Goal: Find specific page/section: Find specific page/section

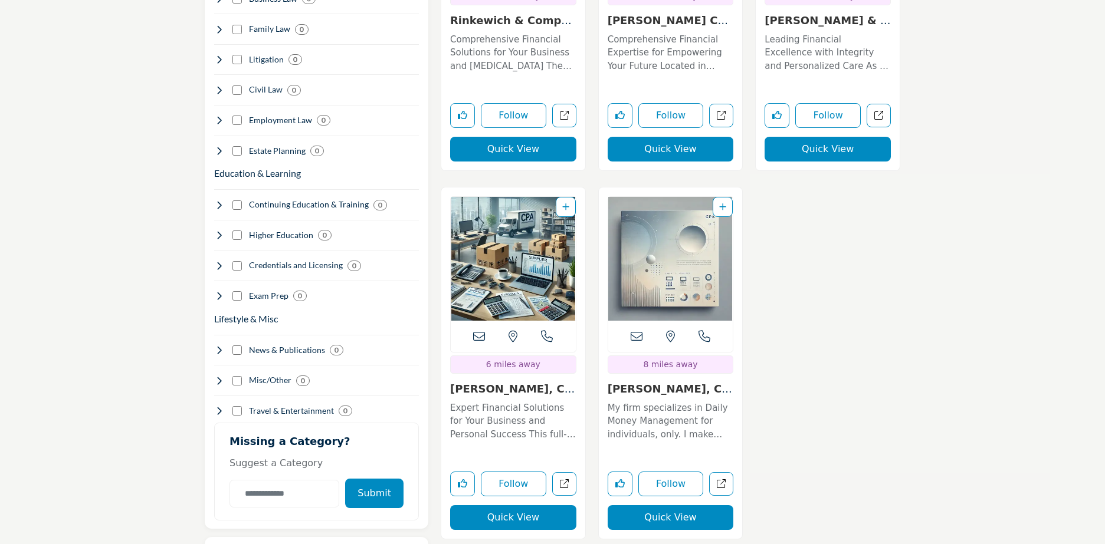
scroll to position [1357, 0]
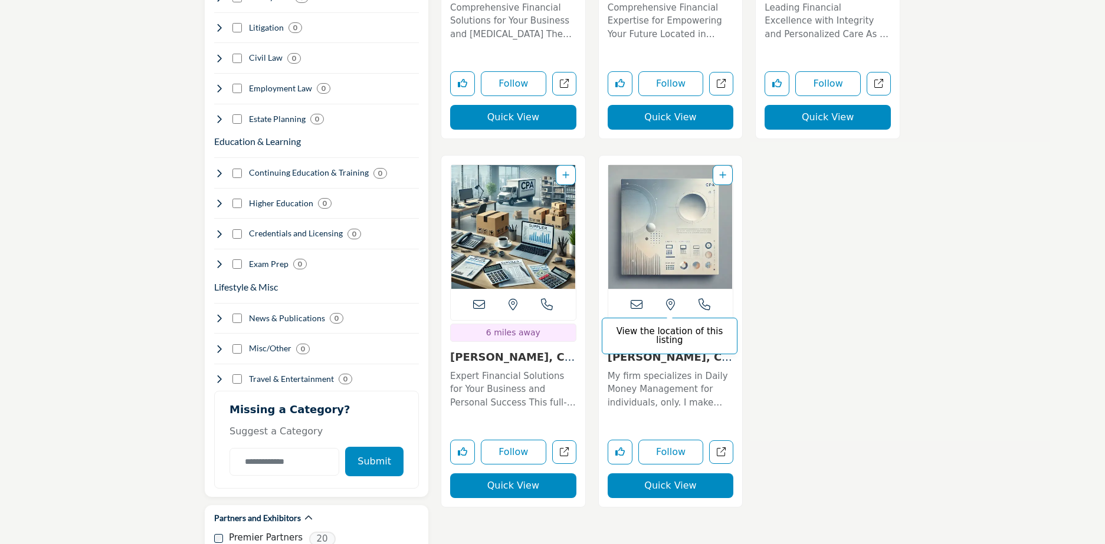
click at [668, 299] on icon at bounding box center [670, 305] width 9 height 12
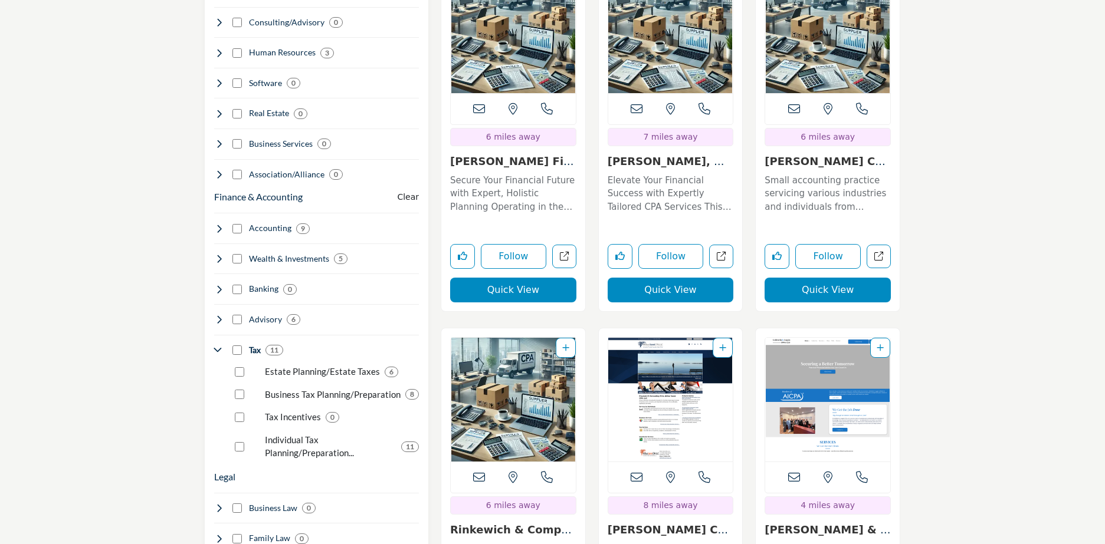
scroll to position [767, 0]
